Goal: Task Accomplishment & Management: Use online tool/utility

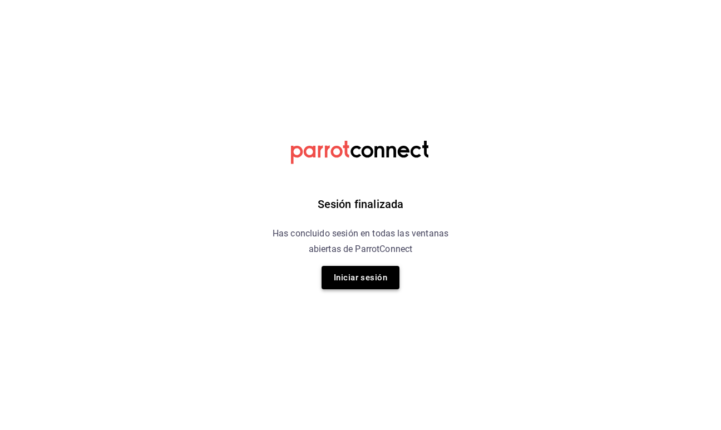
click at [359, 277] on button "Iniciar sesión" at bounding box center [360, 277] width 78 height 23
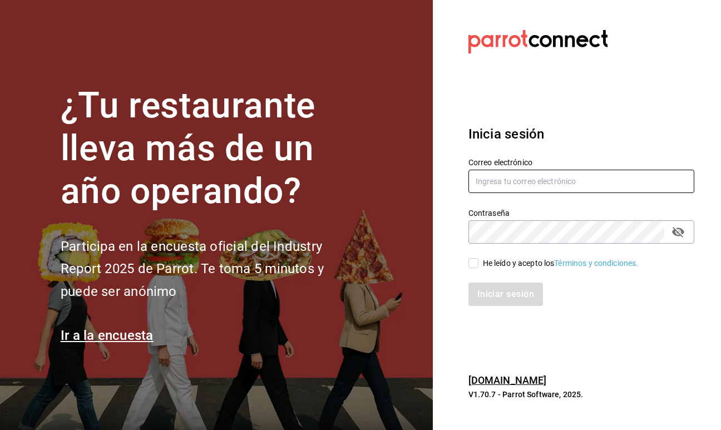
click at [484, 186] on input "text" at bounding box center [581, 181] width 226 height 23
type input "homero.mtzg@gmail.com"
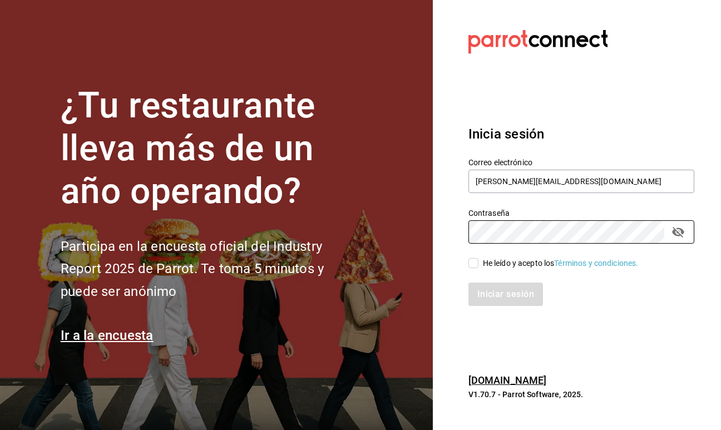
click at [470, 261] on input "He leído y acepto los Términos y condiciones." at bounding box center [473, 263] width 10 height 10
checkbox input "true"
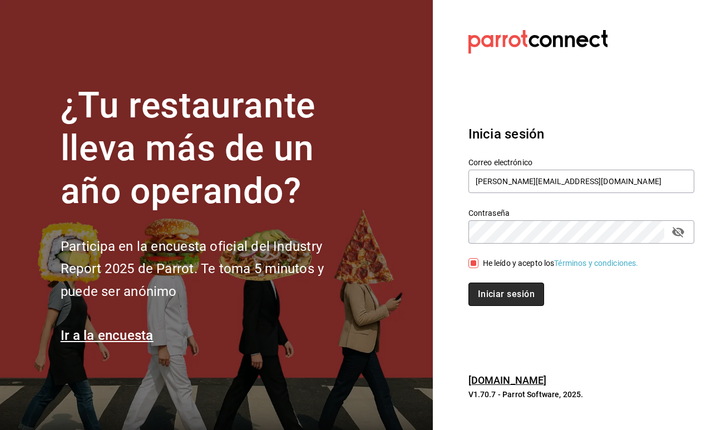
click at [491, 293] on button "Iniciar sesión" at bounding box center [506, 293] width 76 height 23
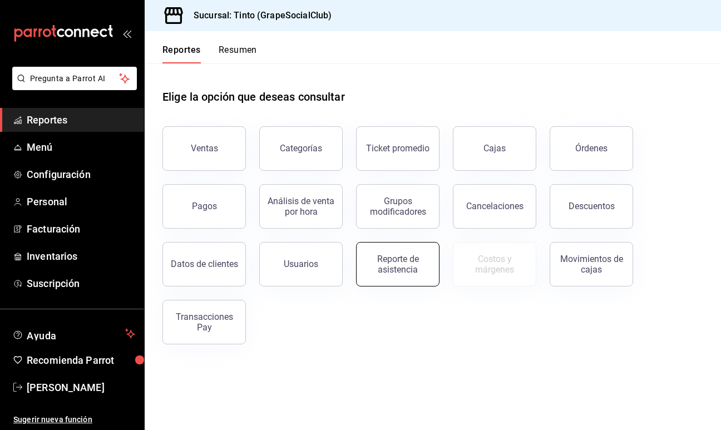
click at [418, 262] on div "Reporte de asistencia" at bounding box center [397, 264] width 69 height 21
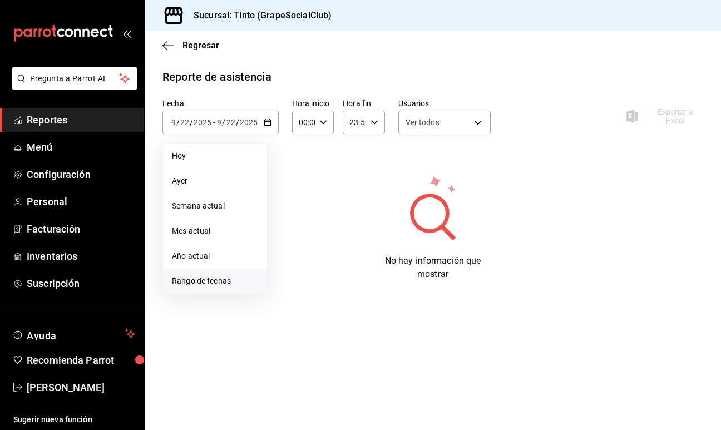
click at [234, 276] on span "Rango de fechas" at bounding box center [215, 281] width 86 height 12
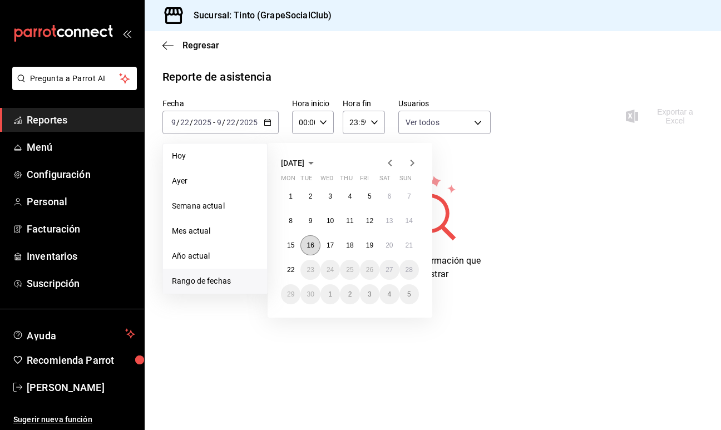
click at [315, 247] on button "16" at bounding box center [309, 245] width 19 height 20
click at [407, 245] on abbr "21" at bounding box center [408, 245] width 7 height 8
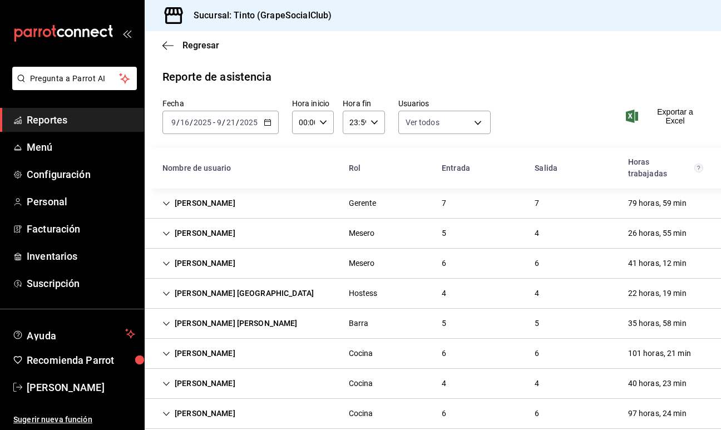
click at [231, 193] on div "[PERSON_NAME]" at bounding box center [198, 203] width 91 height 21
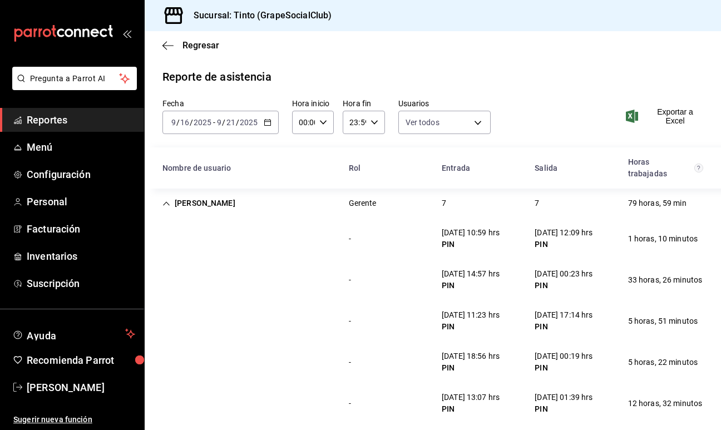
click at [230, 193] on div "[PERSON_NAME]" at bounding box center [198, 203] width 91 height 21
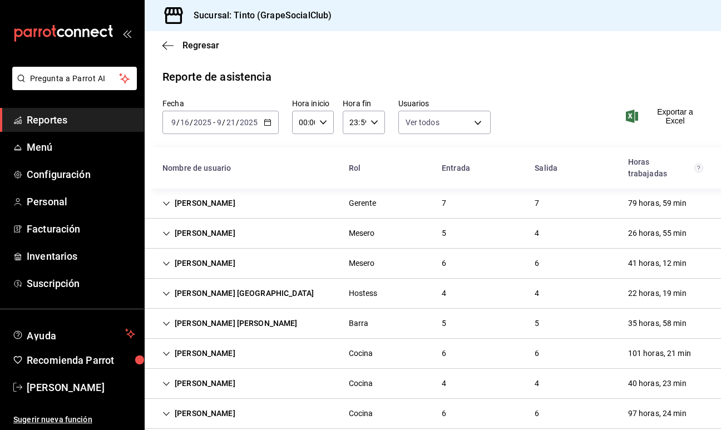
click at [202, 283] on div "[PERSON_NAME] [GEOGRAPHIC_DATA]" at bounding box center [237, 293] width 169 height 21
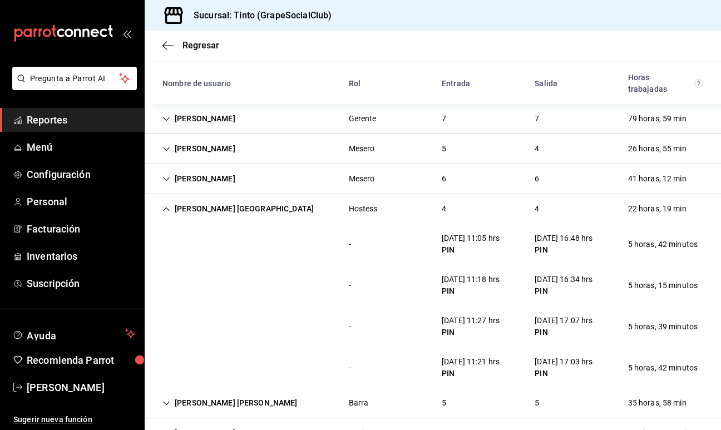
scroll to position [97, 0]
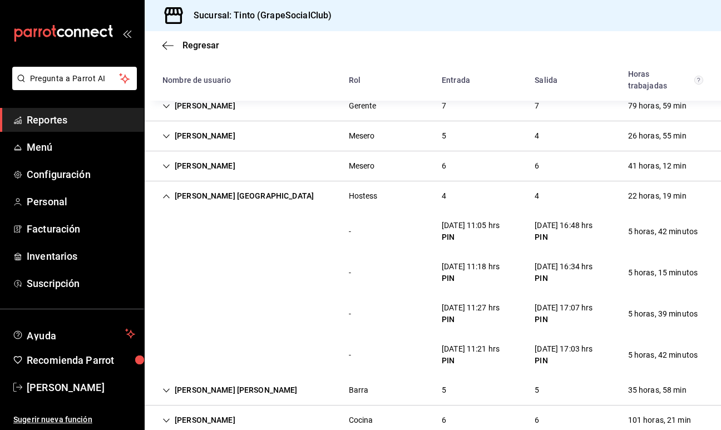
click at [226, 186] on div "[PERSON_NAME] [GEOGRAPHIC_DATA]" at bounding box center [237, 196] width 169 height 21
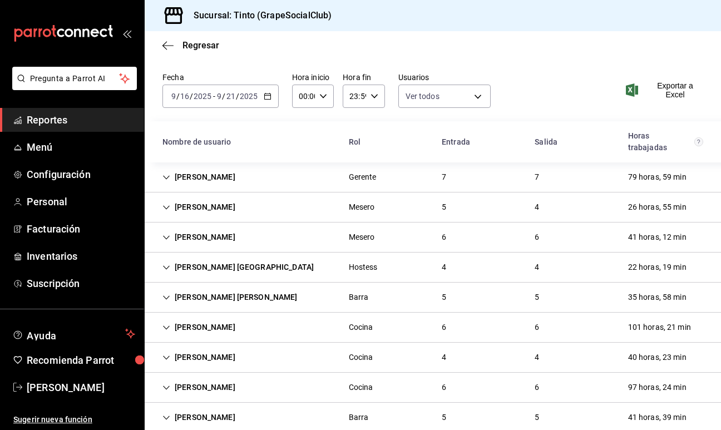
scroll to position [31, 0]
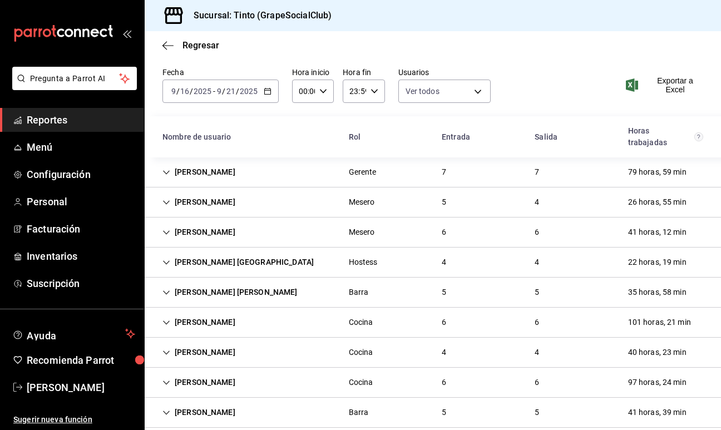
click at [388, 283] on div "[PERSON_NAME] [PERSON_NAME] Barra 5 5 35 horas, 58 min" at bounding box center [433, 292] width 576 height 30
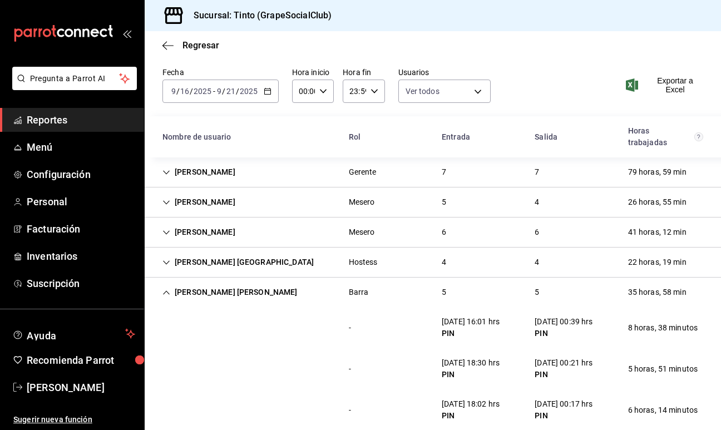
click at [388, 283] on div "[PERSON_NAME] [PERSON_NAME] Barra 5 5 35 horas, 58 min" at bounding box center [433, 291] width 576 height 29
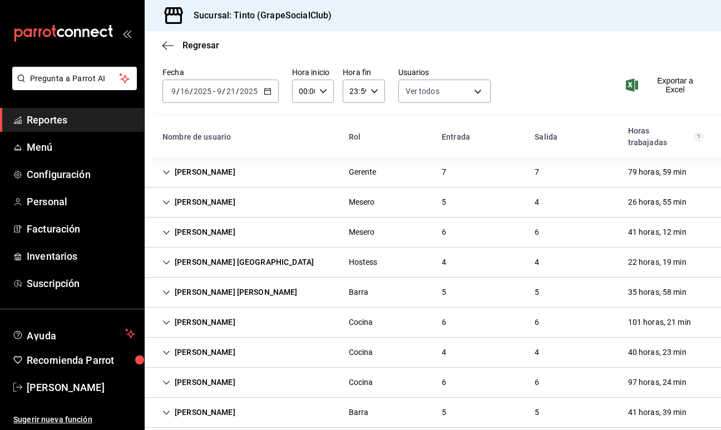
click at [418, 220] on div "[PERSON_NAME] Mesero 6 6 41 horas, 12 min" at bounding box center [433, 232] width 576 height 30
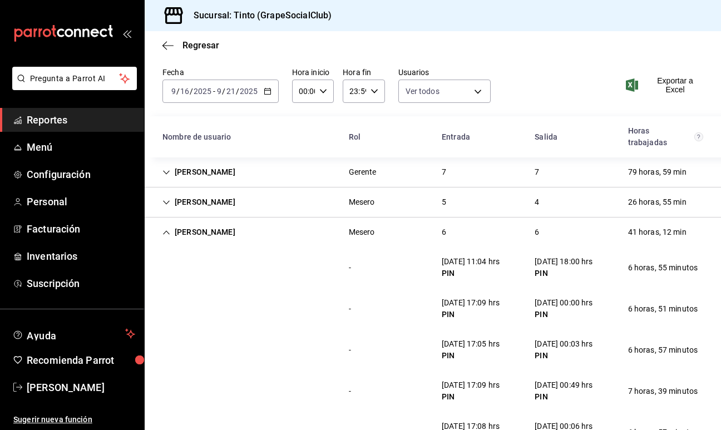
click at [418, 220] on div "[PERSON_NAME] Mesero 6 6 41 horas, 12 min" at bounding box center [433, 231] width 576 height 29
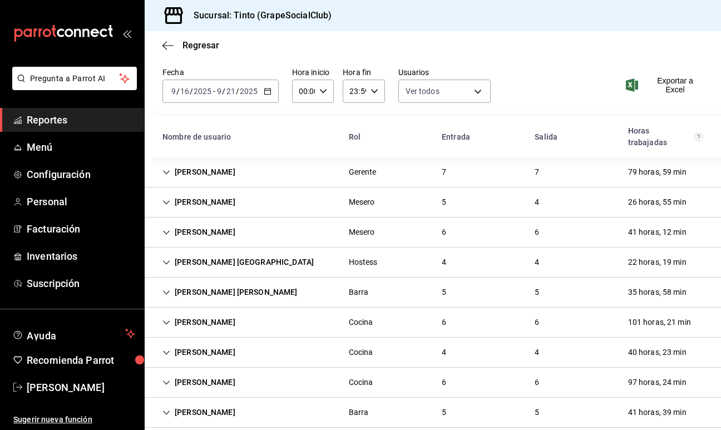
click at [306, 187] on div "[PERSON_NAME] Mesero 5 4 26 horas, 55 min" at bounding box center [433, 202] width 576 height 30
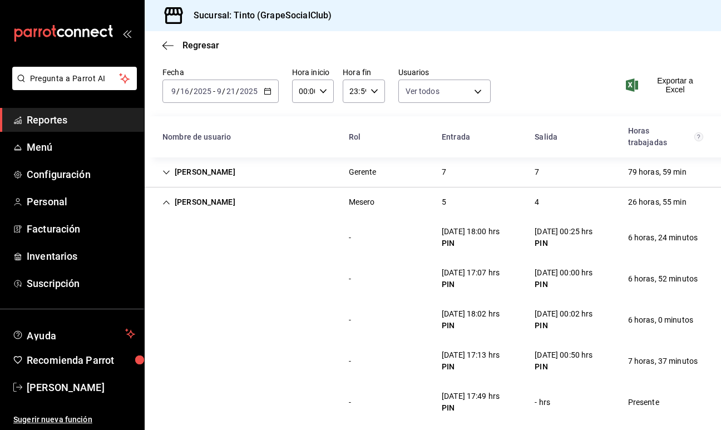
click at [306, 187] on div "[PERSON_NAME] Mesero 5 4 26 horas, 55 min" at bounding box center [433, 201] width 576 height 29
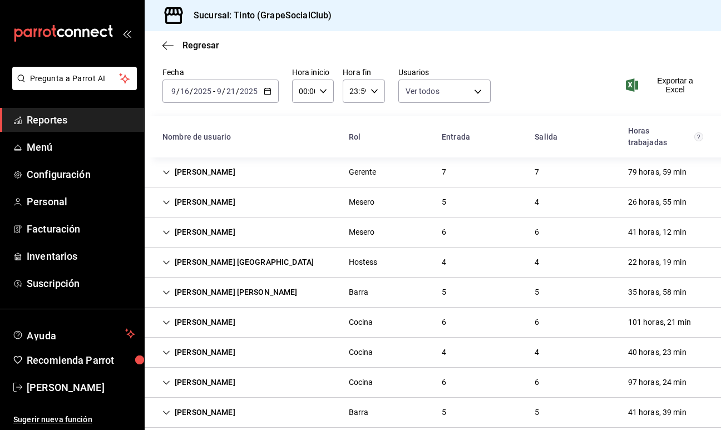
click at [205, 402] on div "[PERSON_NAME]" at bounding box center [198, 412] width 91 height 21
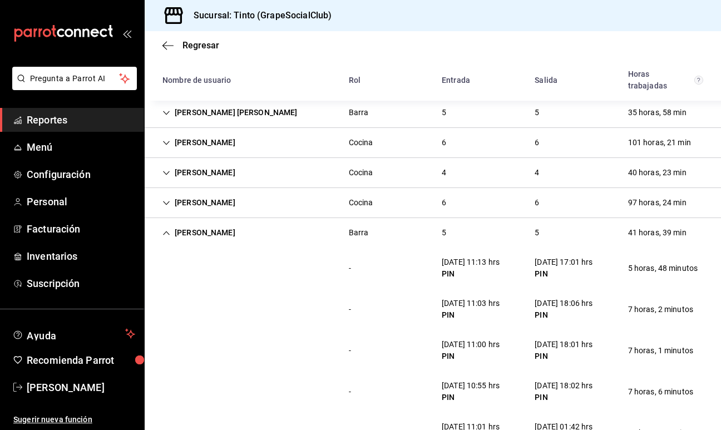
scroll to position [212, 0]
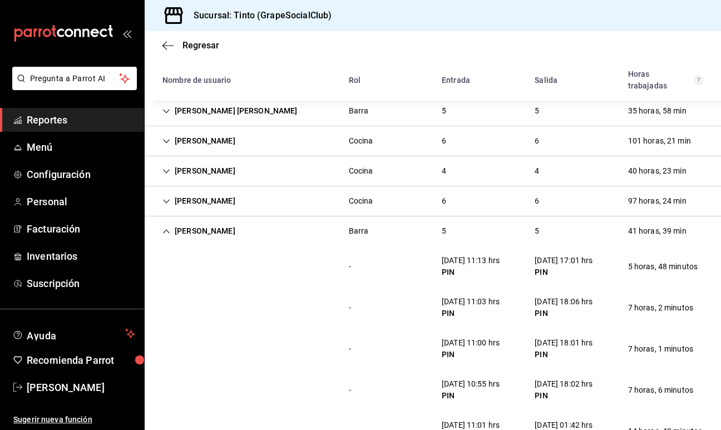
click at [221, 221] on div "[PERSON_NAME]" at bounding box center [198, 231] width 91 height 21
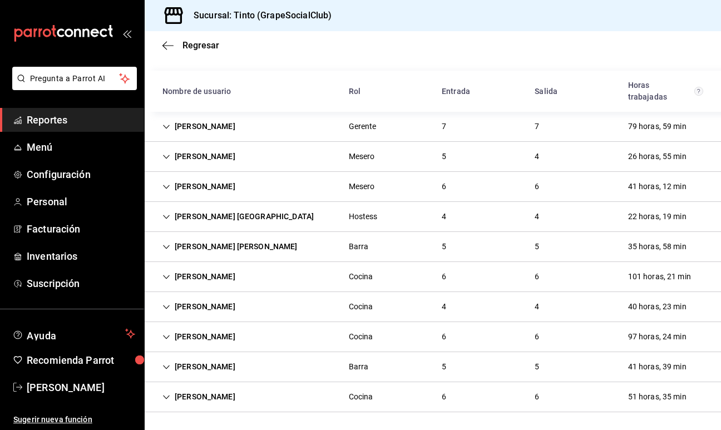
scroll to position [65, 0]
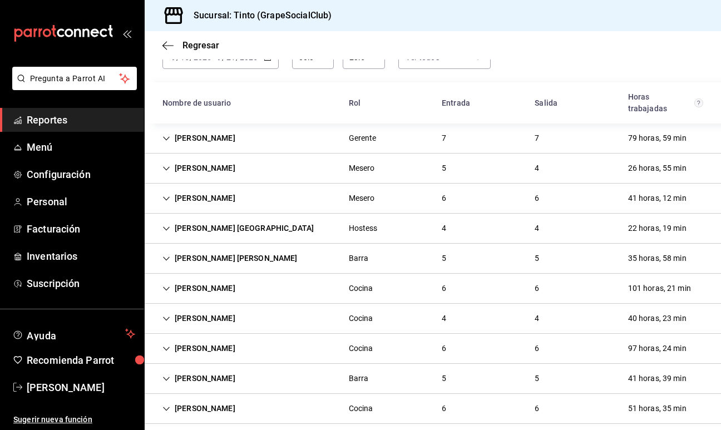
click at [216, 398] on div "[PERSON_NAME]" at bounding box center [198, 408] width 91 height 21
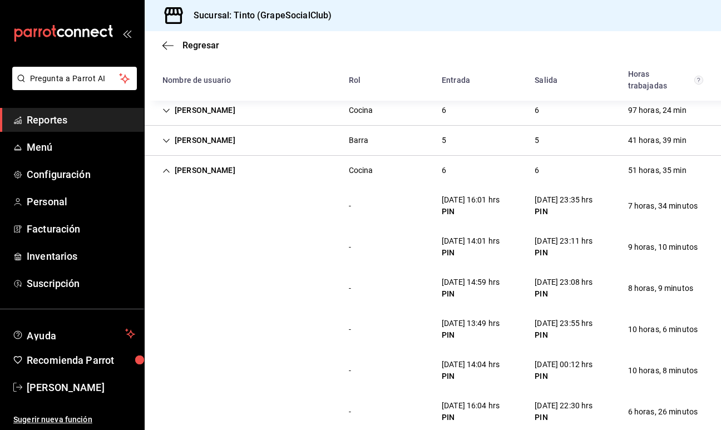
scroll to position [311, 0]
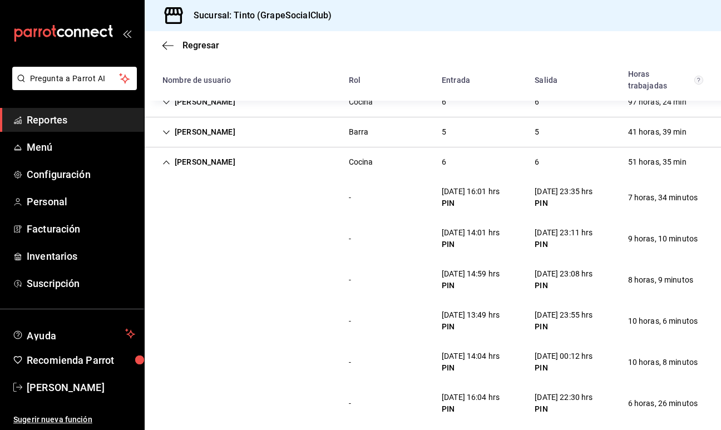
click at [203, 152] on div "[PERSON_NAME]" at bounding box center [198, 162] width 91 height 21
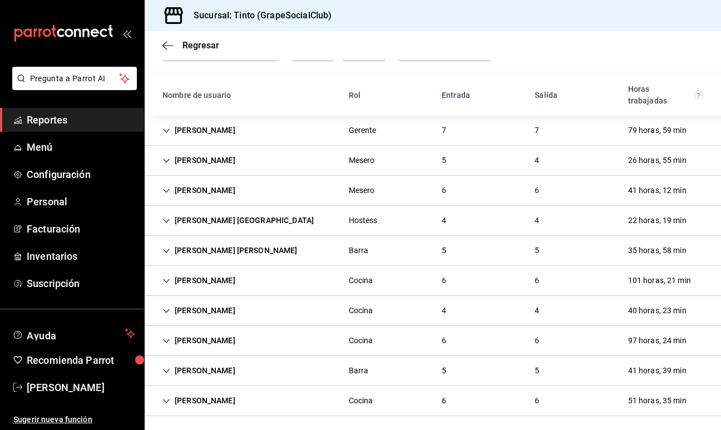
scroll to position [65, 0]
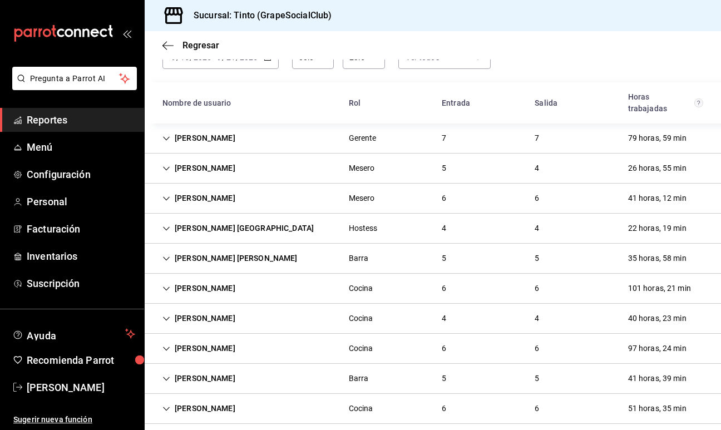
click at [219, 338] on div "[PERSON_NAME]" at bounding box center [198, 348] width 91 height 21
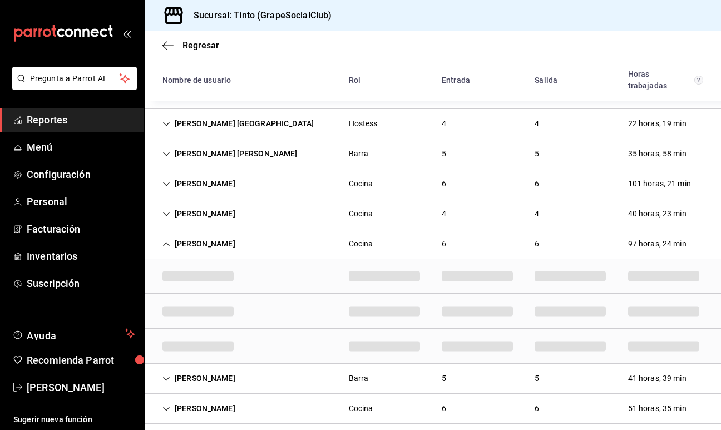
scroll to position [311, 0]
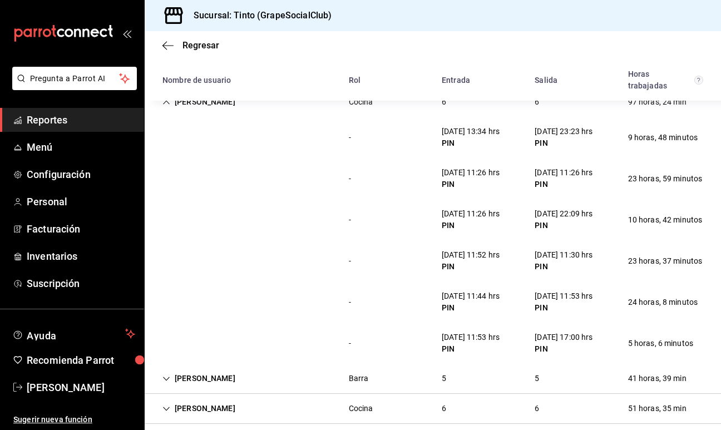
click at [184, 92] on div "[PERSON_NAME]" at bounding box center [198, 102] width 91 height 21
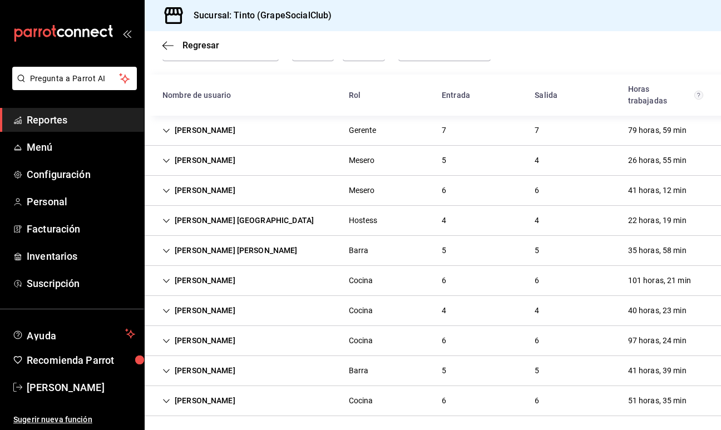
scroll to position [65, 0]
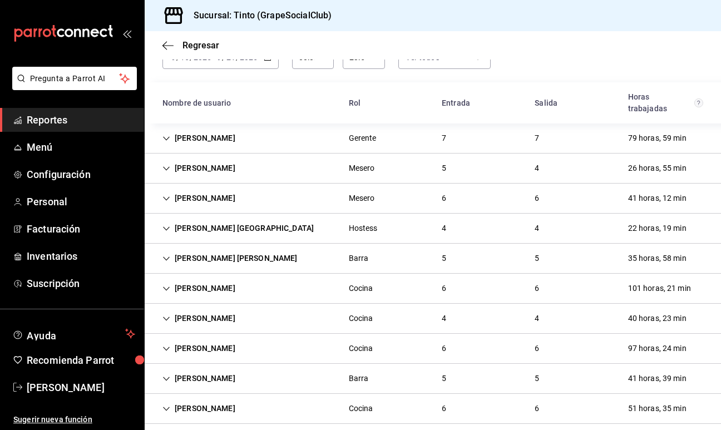
click at [194, 274] on div "[PERSON_NAME] Cocina 6 6 101 horas, 21 min" at bounding box center [433, 289] width 576 height 30
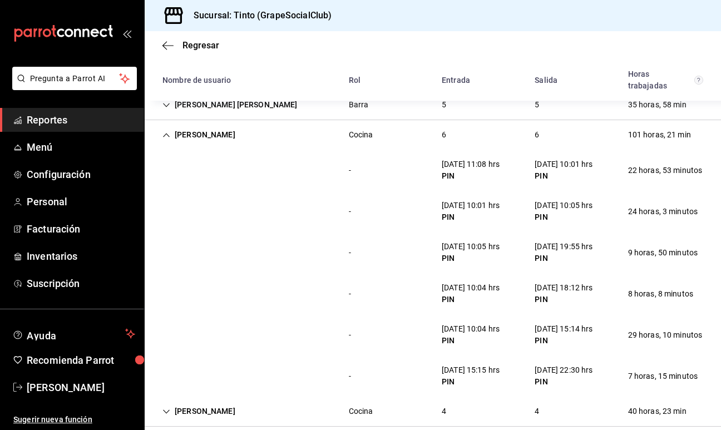
scroll to position [223, 0]
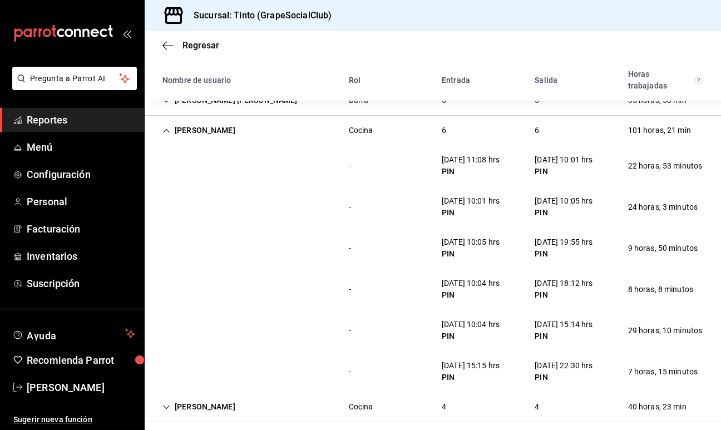
click at [203, 120] on div "[PERSON_NAME]" at bounding box center [198, 130] width 91 height 21
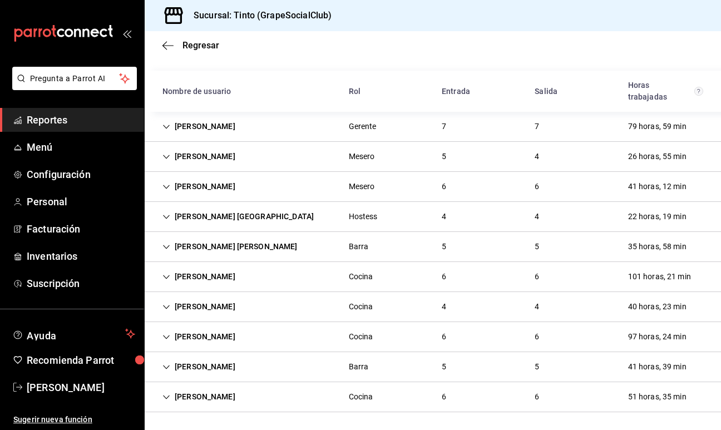
scroll to position [65, 0]
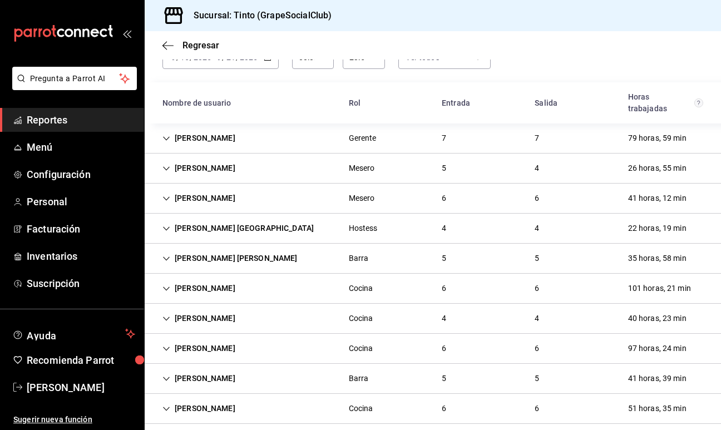
click at [213, 308] on div "[PERSON_NAME]" at bounding box center [198, 318] width 91 height 21
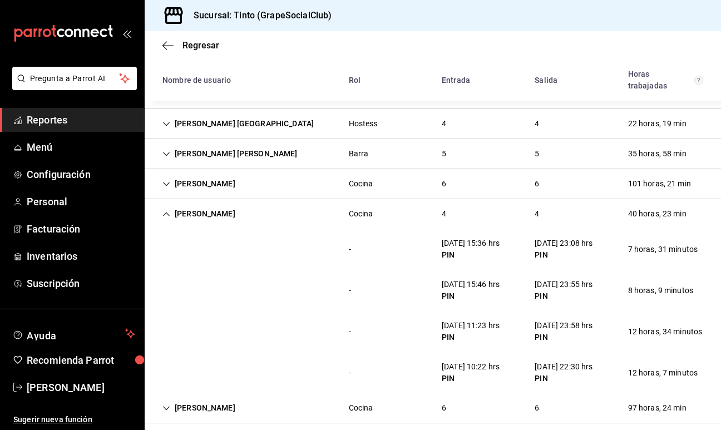
scroll to position [199, 0]
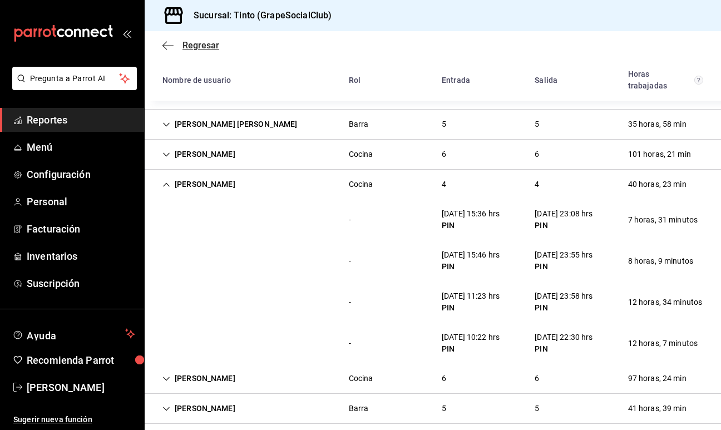
click at [170, 48] on icon "button" at bounding box center [167, 46] width 11 height 10
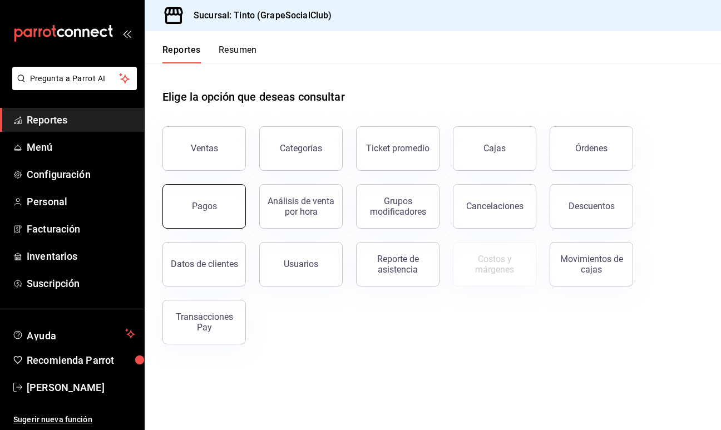
click at [220, 205] on button "Pagos" at bounding box center [203, 206] width 83 height 44
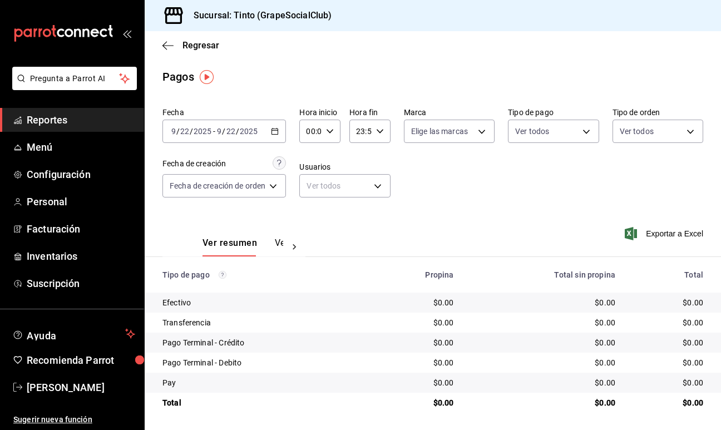
click at [267, 132] on div "[DATE] [DATE] - [DATE] [DATE]" at bounding box center [223, 131] width 123 height 23
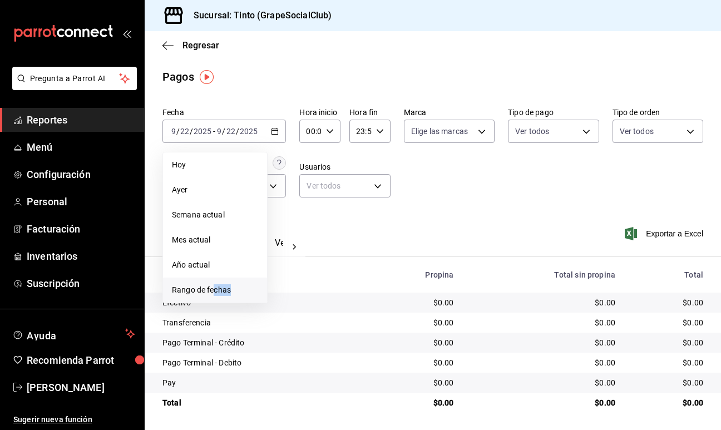
click at [215, 295] on li "Rango de fechas" at bounding box center [215, 289] width 104 height 25
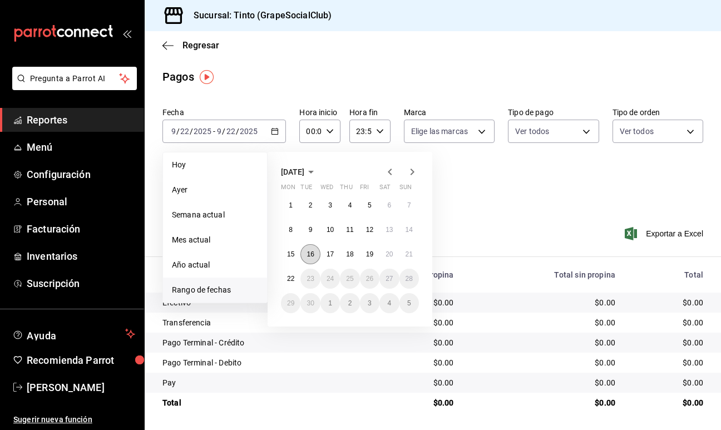
click at [313, 257] on abbr "16" at bounding box center [309, 254] width 7 height 8
click at [411, 245] on button "21" at bounding box center [408, 254] width 19 height 20
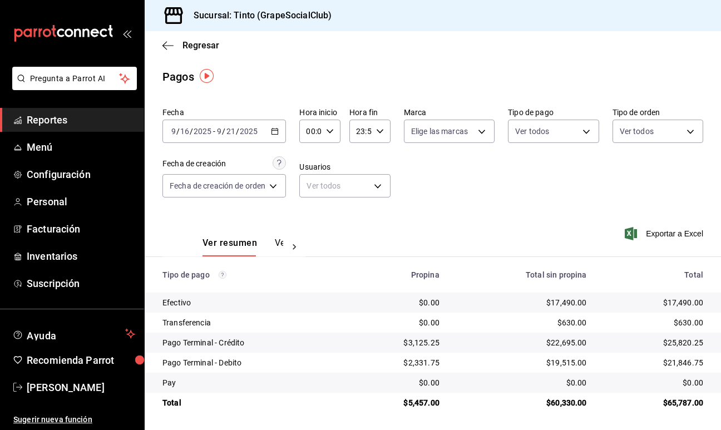
scroll to position [1, 0]
click at [654, 235] on span "Exportar a Excel" at bounding box center [665, 232] width 76 height 13
click at [171, 44] on icon "button" at bounding box center [167, 46] width 11 height 10
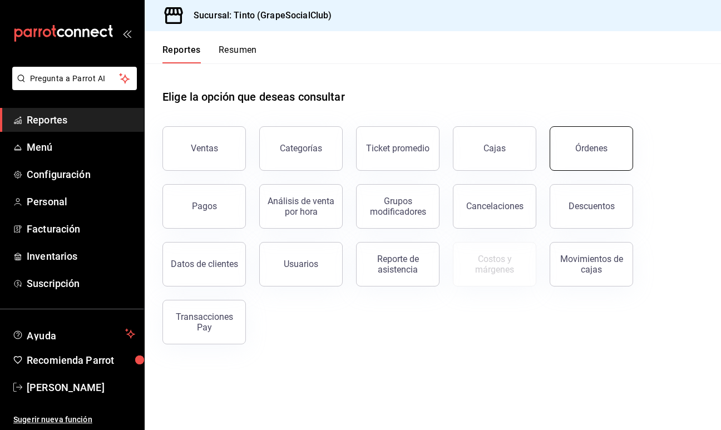
click at [578, 164] on button "Órdenes" at bounding box center [590, 148] width 83 height 44
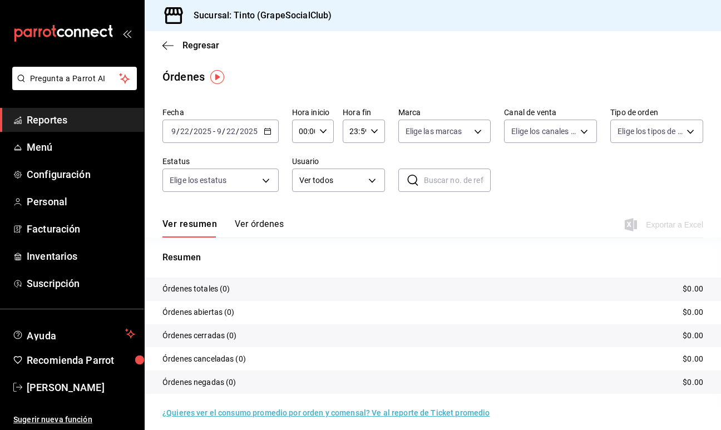
click at [264, 131] on \(Stroke\) "button" at bounding box center [267, 131] width 7 height 6
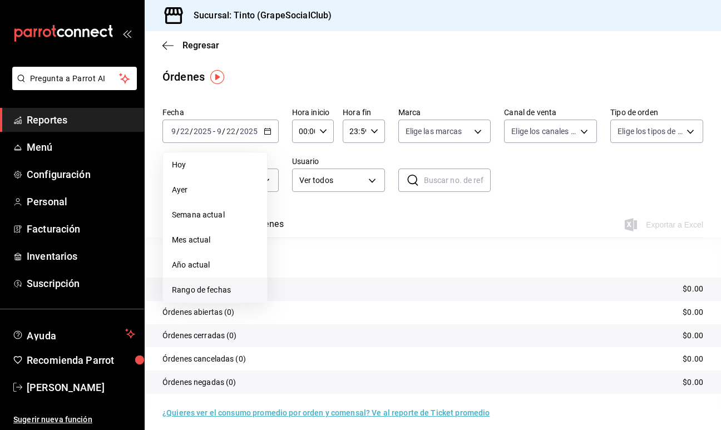
click at [230, 285] on span "Rango de fechas" at bounding box center [215, 290] width 86 height 12
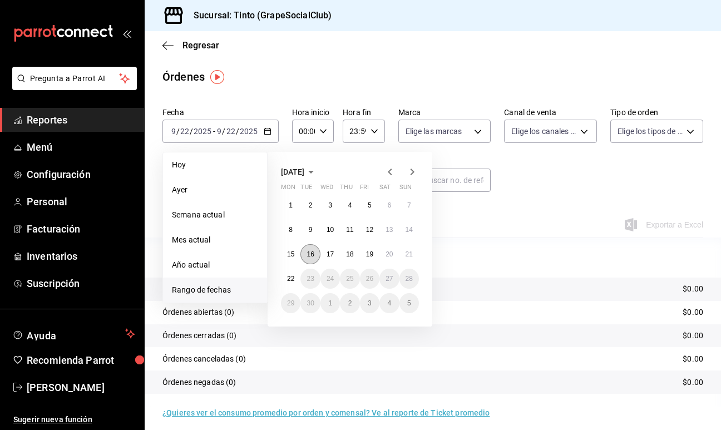
click at [309, 259] on button "16" at bounding box center [309, 254] width 19 height 20
click at [408, 256] on abbr "21" at bounding box center [408, 254] width 7 height 8
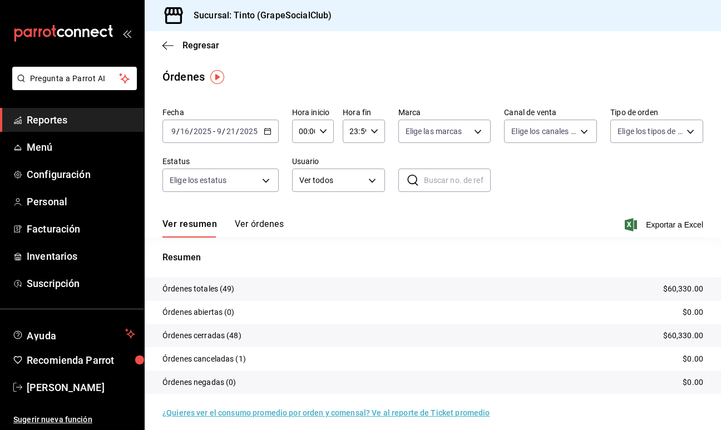
click at [266, 129] on icon "button" at bounding box center [268, 131] width 8 height 8
click at [483, 212] on div "Ver resumen Ver órdenes Exportar a Excel" at bounding box center [432, 221] width 540 height 32
click at [657, 225] on span "Exportar a Excel" at bounding box center [665, 224] width 76 height 13
click at [169, 44] on icon "button" at bounding box center [167, 46] width 11 height 10
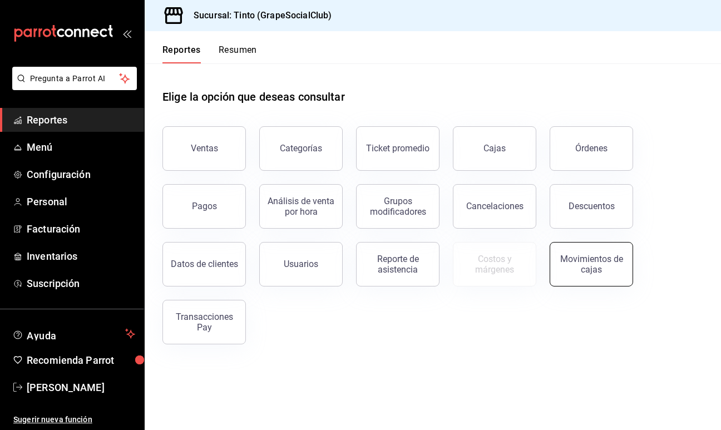
click at [587, 252] on button "Movimientos de cajas" at bounding box center [590, 264] width 83 height 44
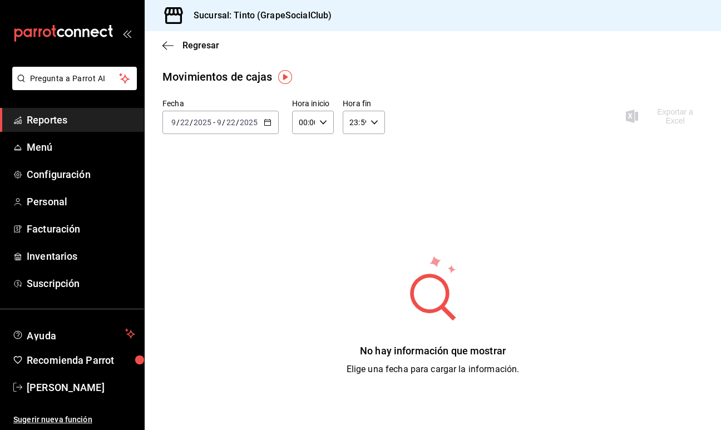
click at [267, 125] on \(Stroke\) "button" at bounding box center [267, 123] width 7 height 6
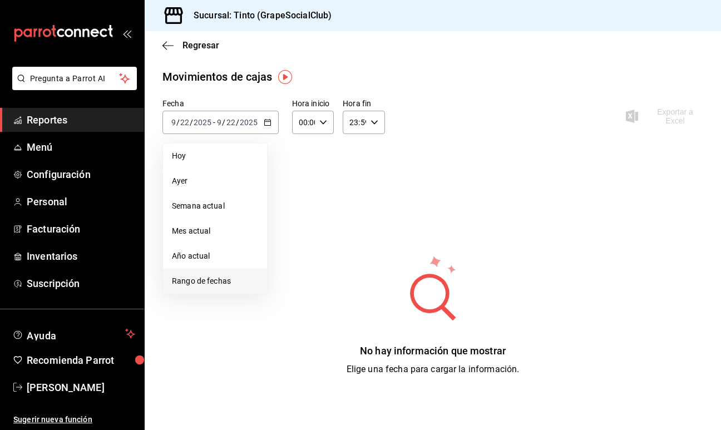
click at [232, 282] on span "Rango de fechas" at bounding box center [215, 281] width 86 height 12
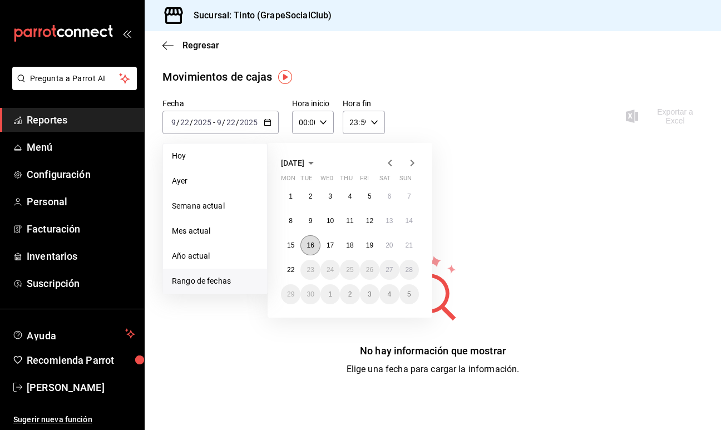
click at [307, 249] on button "16" at bounding box center [309, 245] width 19 height 20
click at [403, 248] on button "21" at bounding box center [408, 245] width 19 height 20
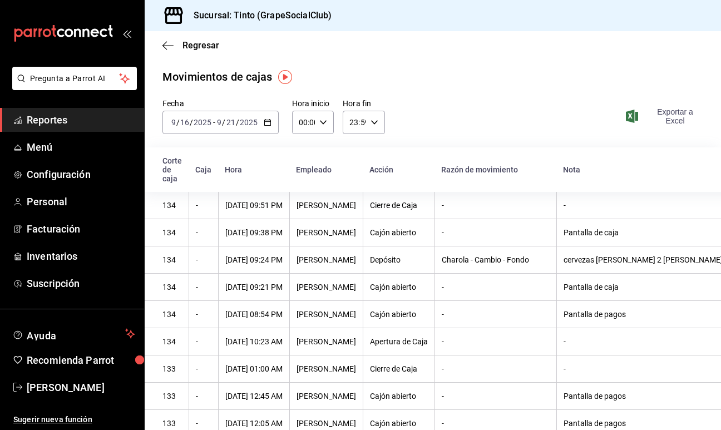
click at [670, 117] on span "Exportar a Excel" at bounding box center [665, 116] width 75 height 18
